Goal: Information Seeking & Learning: Learn about a topic

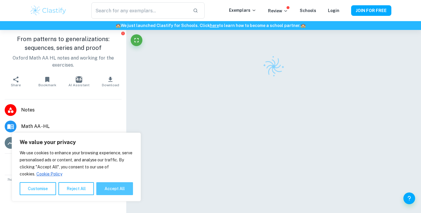
click at [107, 189] on button "Accept All" at bounding box center [114, 188] width 37 height 13
checkbox input "true"
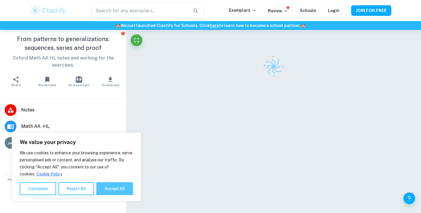
checkbox input "true"
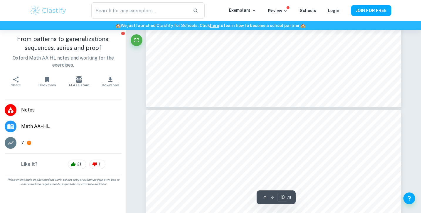
scroll to position [3687, 0]
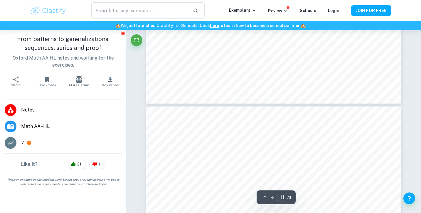
type input "10"
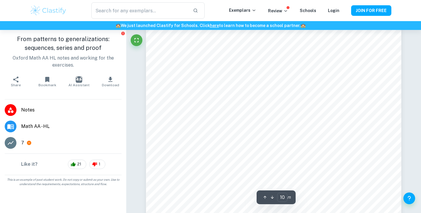
scroll to position [3542, 0]
